Goal: Navigation & Orientation: Understand site structure

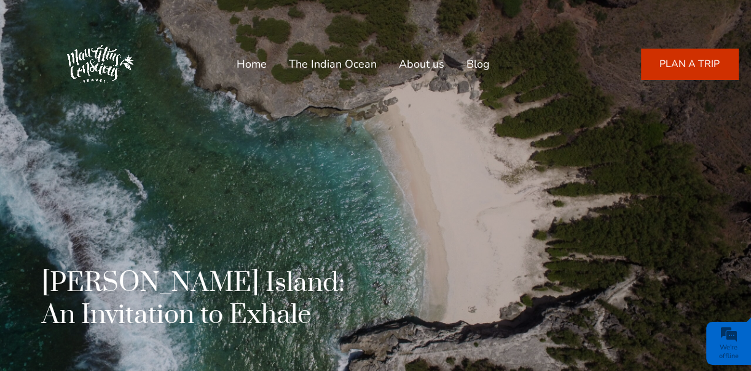
click at [417, 60] on link "About us" at bounding box center [421, 64] width 45 height 30
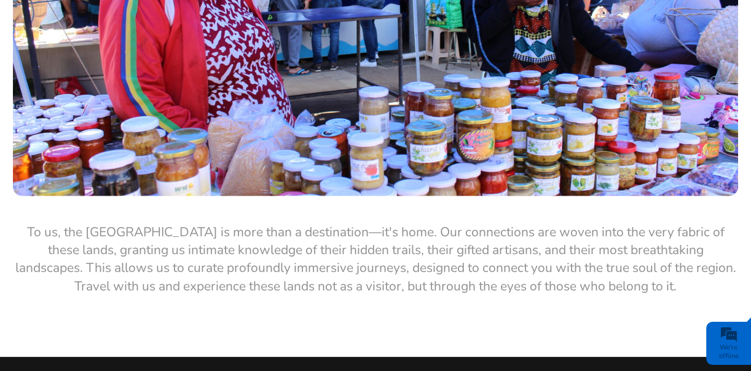
scroll to position [2184, 0]
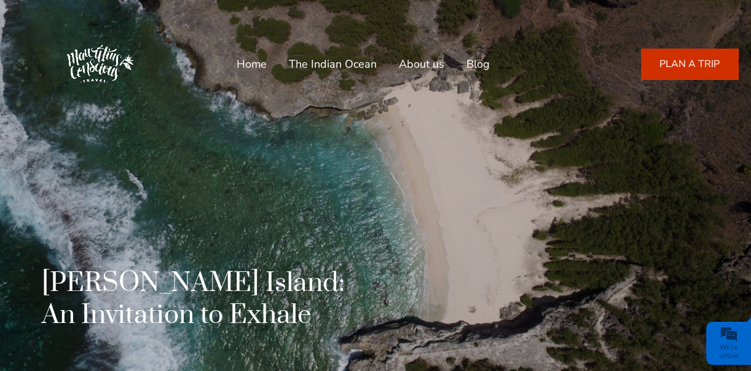
click at [474, 62] on link "Blog" at bounding box center [478, 64] width 23 height 30
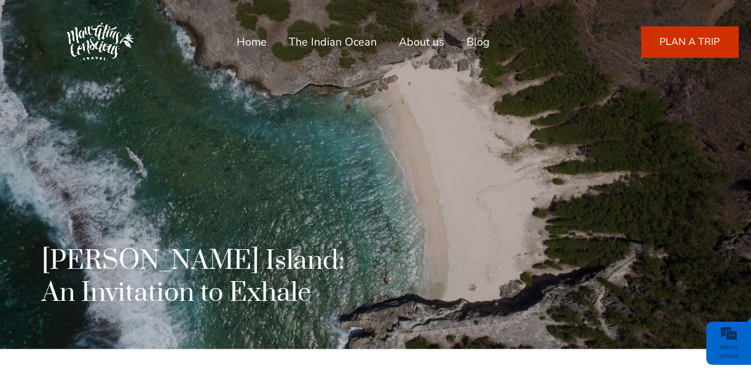
scroll to position [24, 0]
